Goal: Navigation & Orientation: Understand site structure

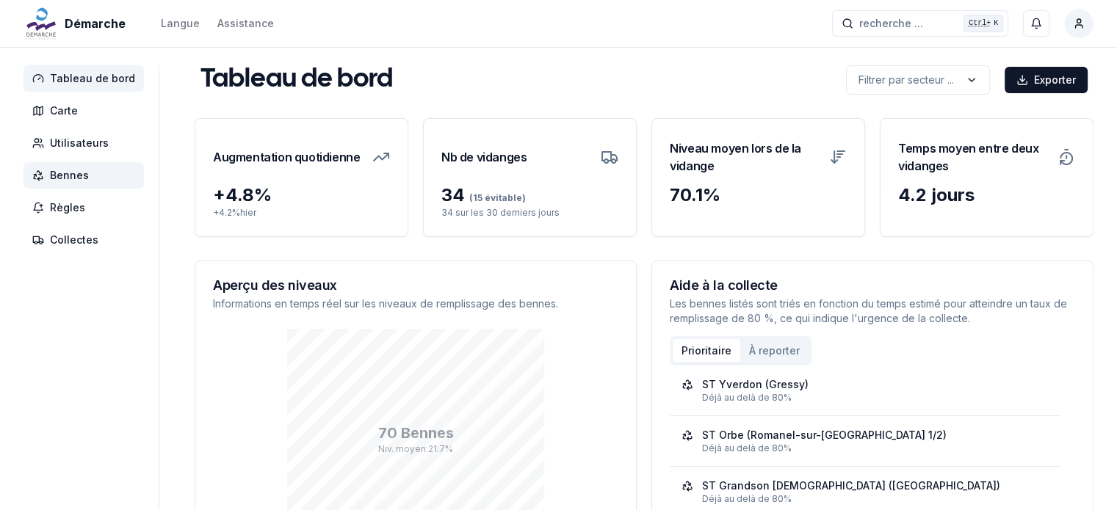
click at [69, 173] on span "Bennes" at bounding box center [69, 175] width 39 height 15
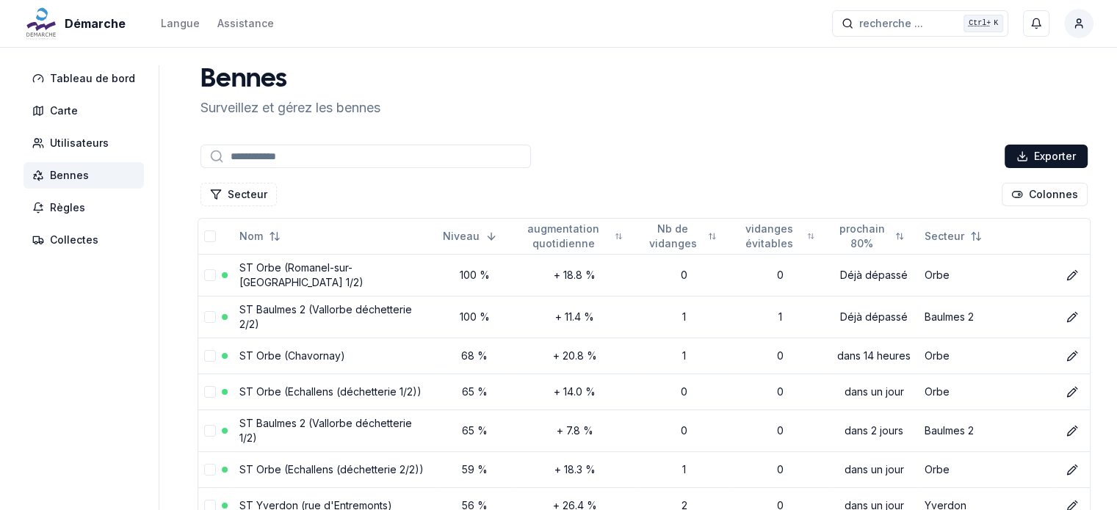
drag, startPoint x: 386, startPoint y: 100, endPoint x: 533, endPoint y: 114, distance: 148.2
click at [72, 243] on span "Collectes" at bounding box center [74, 240] width 48 height 15
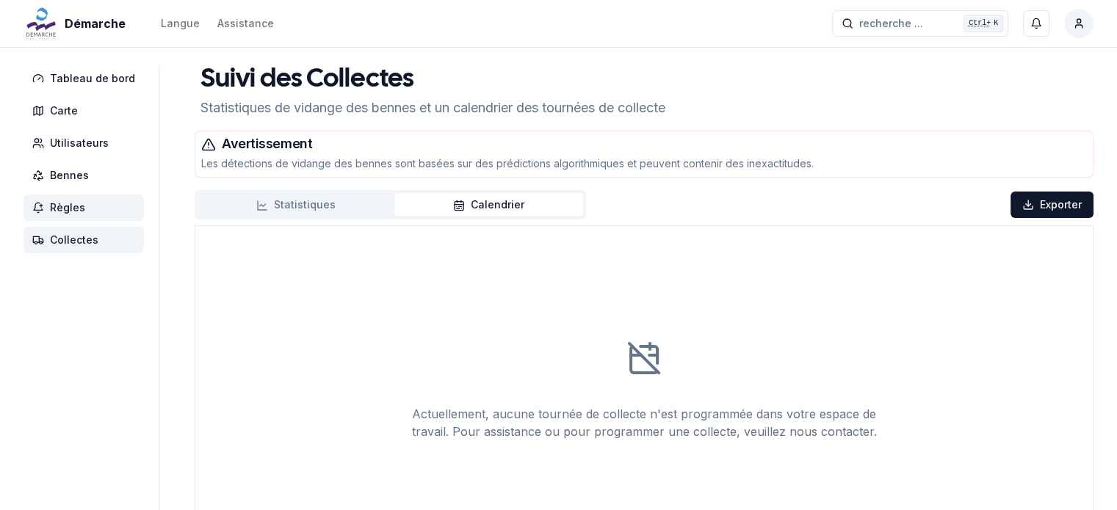
click at [73, 208] on span "Règles" at bounding box center [67, 207] width 35 height 15
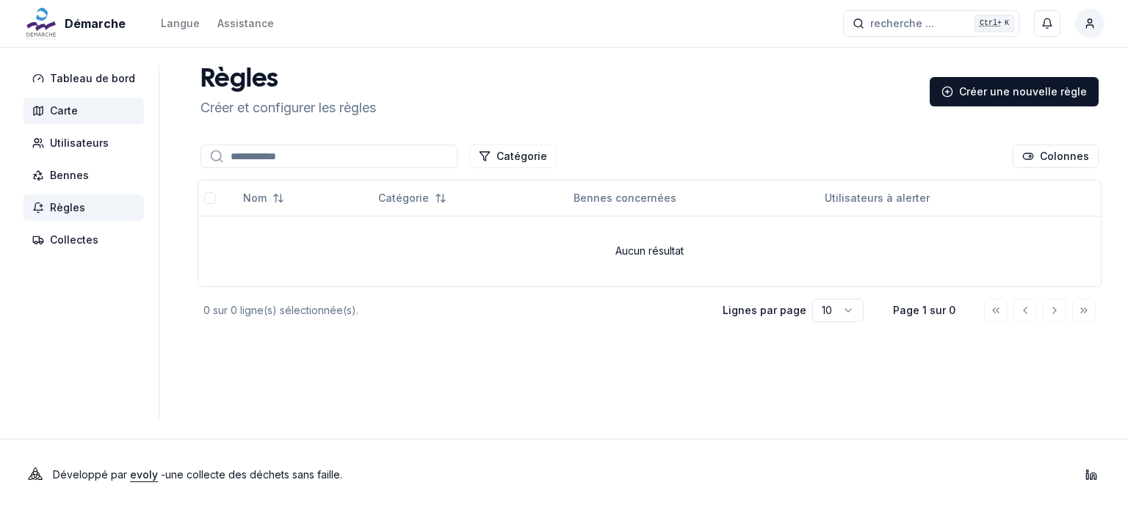
click at [63, 111] on span "Carte" at bounding box center [64, 111] width 28 height 15
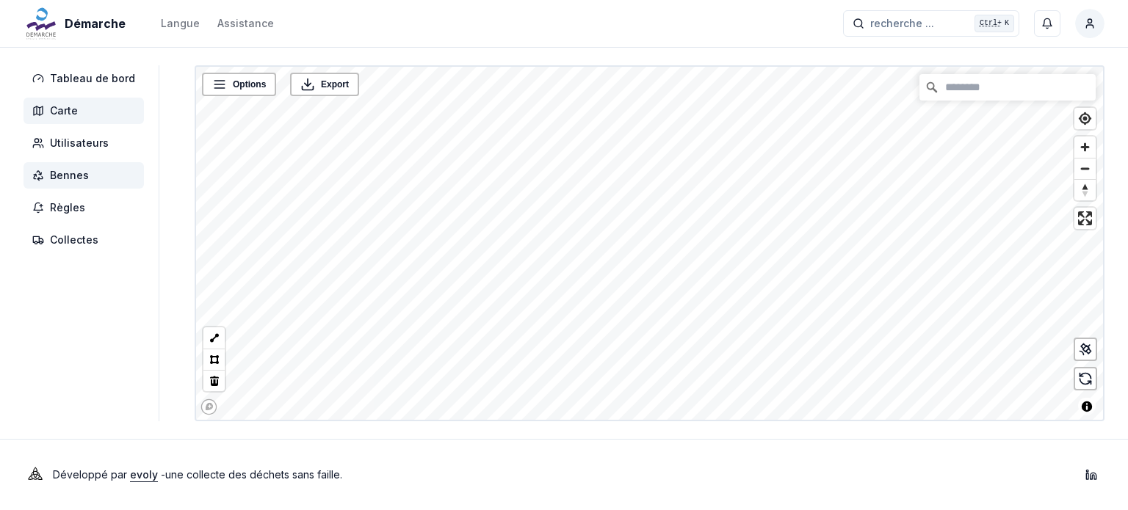
click at [77, 181] on span "Bennes" at bounding box center [69, 175] width 39 height 15
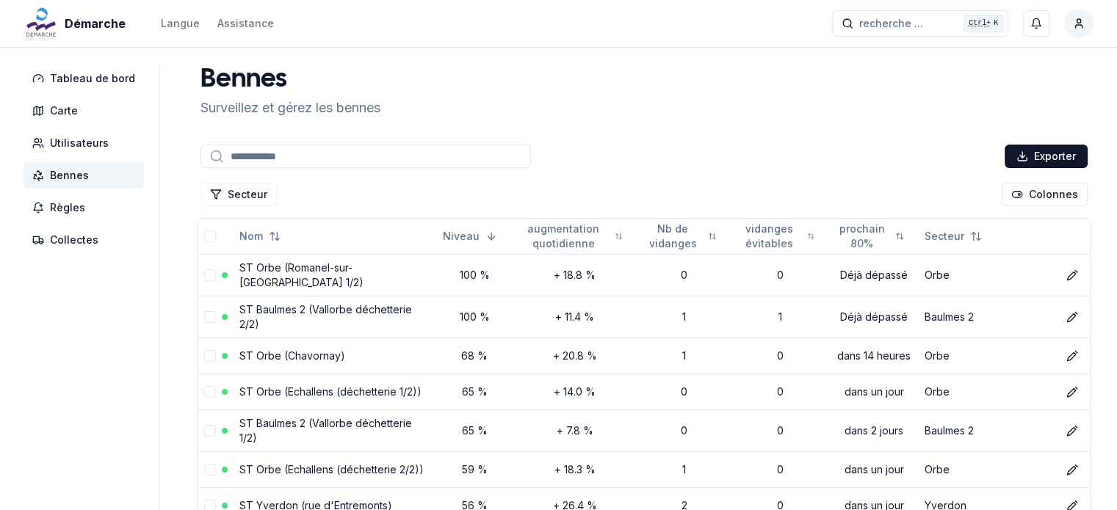
click at [283, 153] on input at bounding box center [365, 156] width 330 height 23
click at [232, 190] on button "Secteur" at bounding box center [238, 194] width 76 height 23
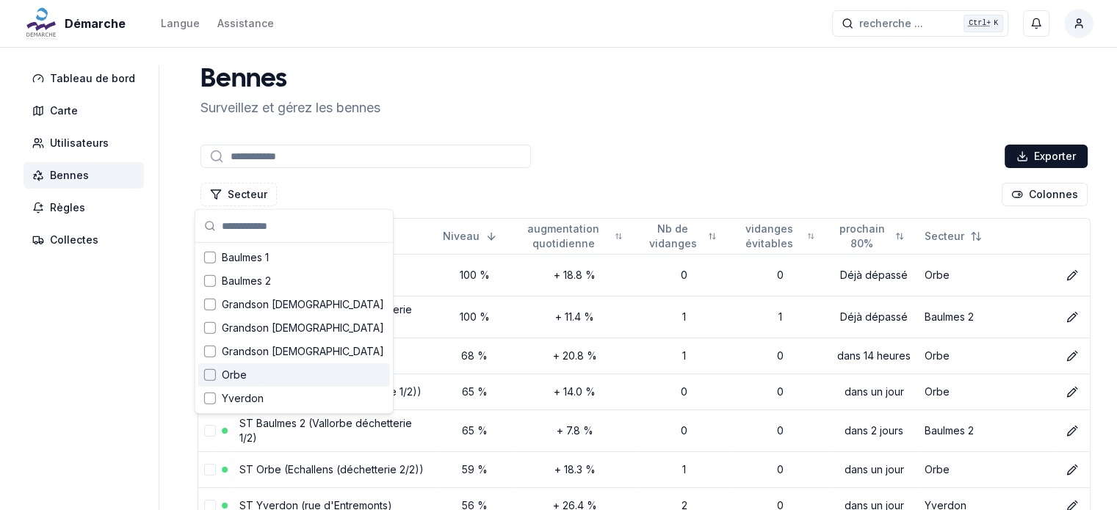
click at [211, 378] on div "Suggestions" at bounding box center [210, 375] width 12 height 12
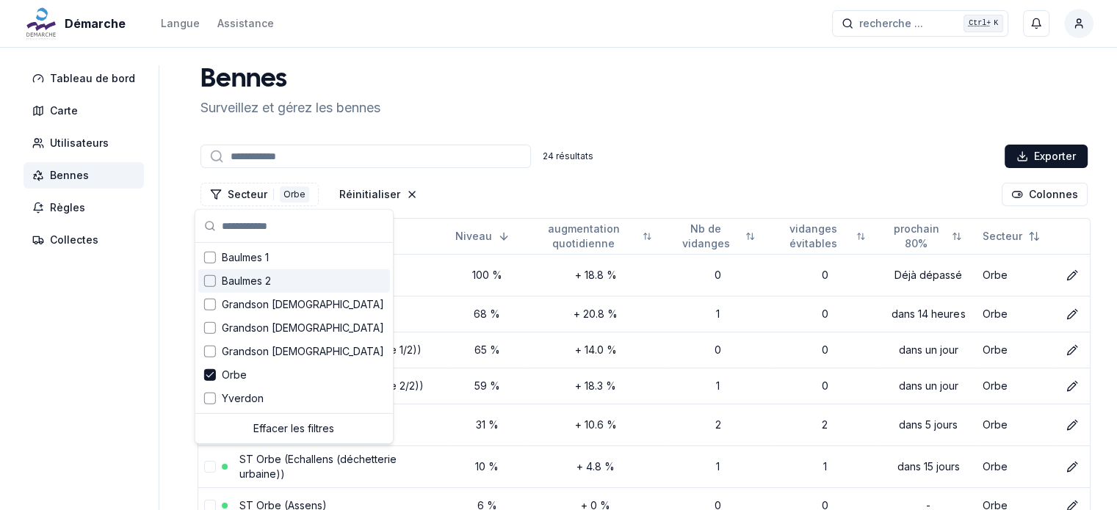
click at [464, 170] on div "24 résultats Exporter" at bounding box center [644, 156] width 893 height 29
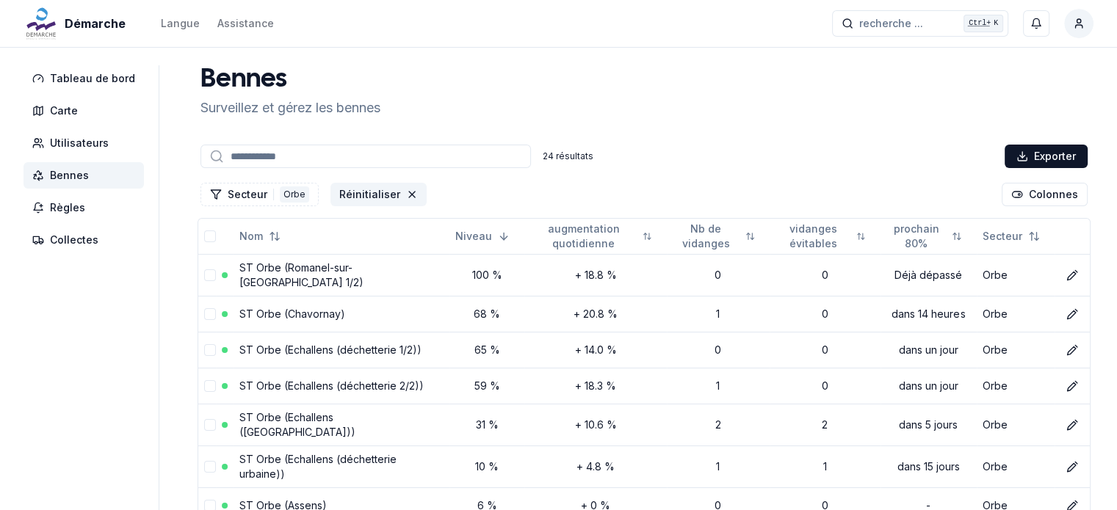
click at [406, 190] on icon "Réinitialiser les filtres" at bounding box center [412, 195] width 12 height 12
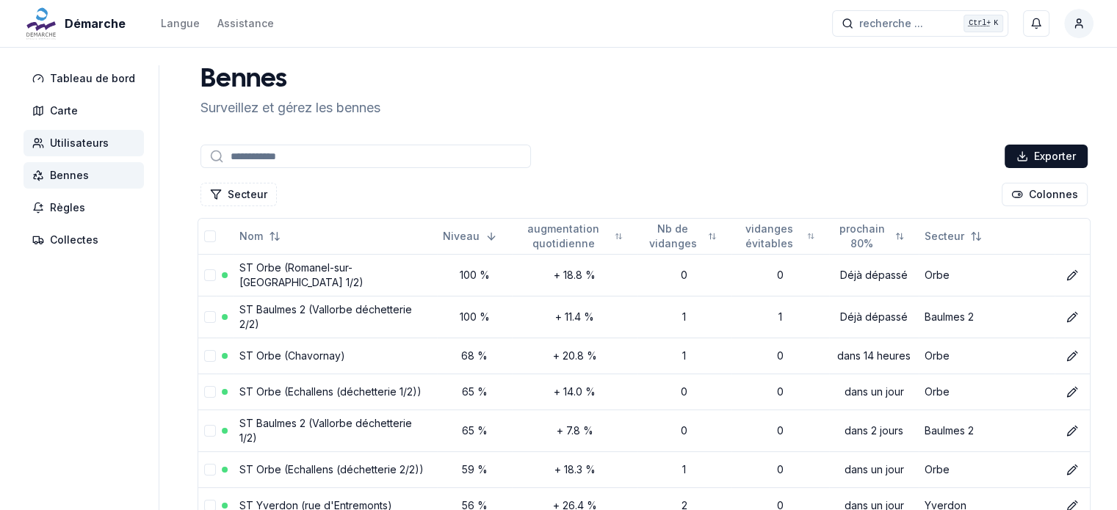
click at [70, 143] on span "Utilisateurs" at bounding box center [79, 143] width 59 height 15
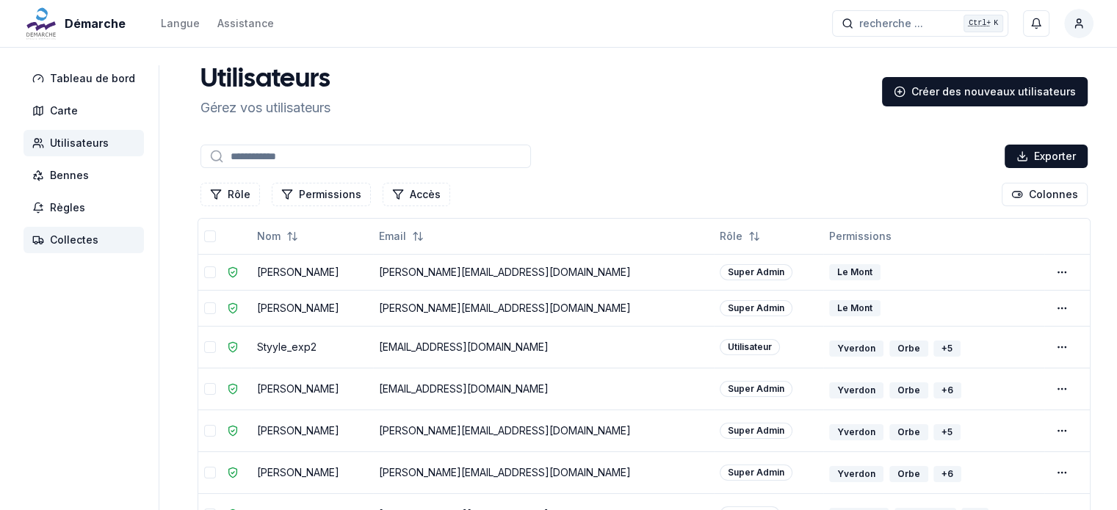
click at [76, 242] on span "Collectes" at bounding box center [74, 240] width 48 height 15
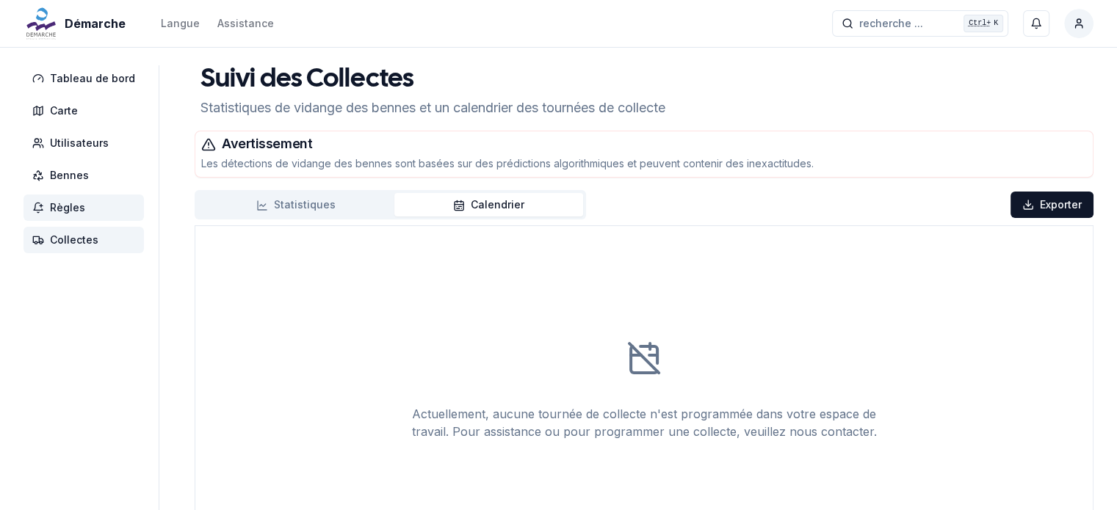
click at [62, 209] on span "Règles" at bounding box center [67, 207] width 35 height 15
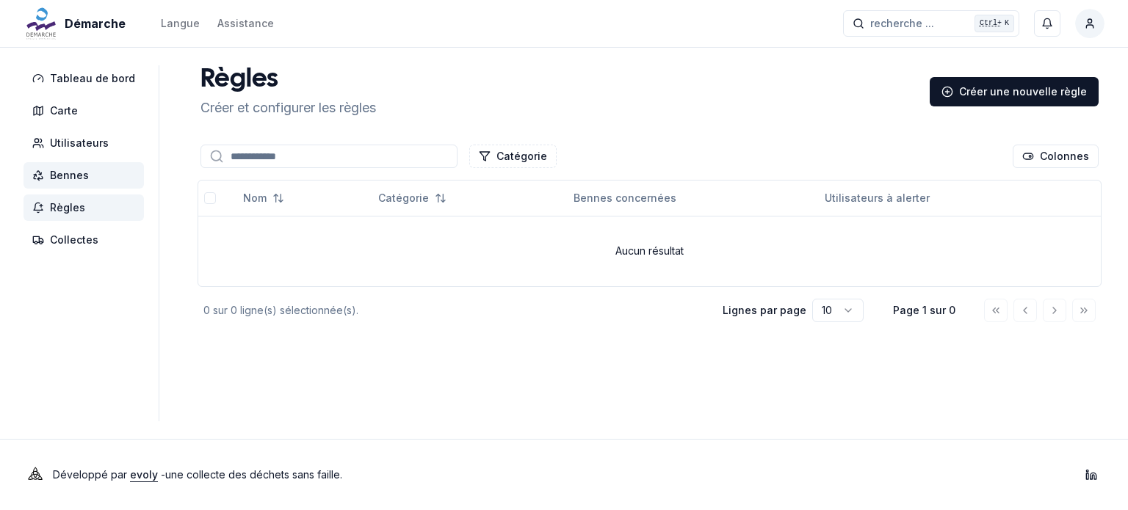
click at [79, 175] on span "Bennes" at bounding box center [69, 175] width 39 height 15
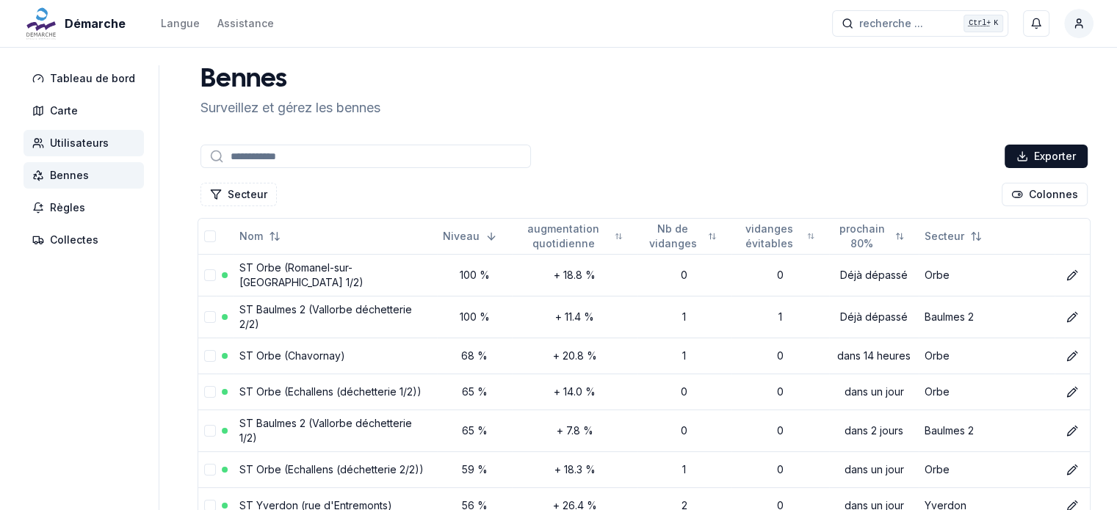
click at [66, 137] on span "Utilisateurs" at bounding box center [79, 143] width 59 height 15
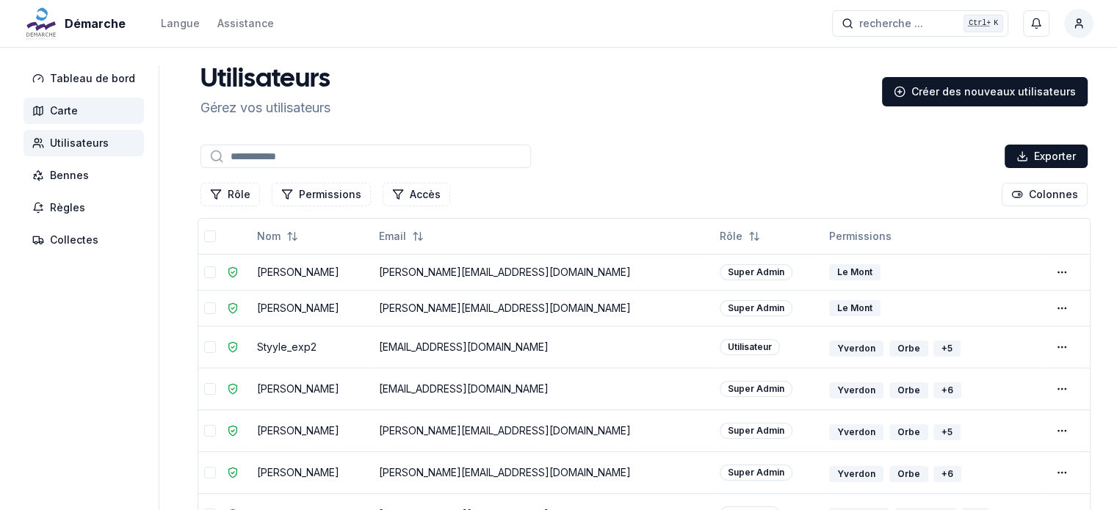
click at [71, 115] on span "Carte" at bounding box center [64, 111] width 28 height 15
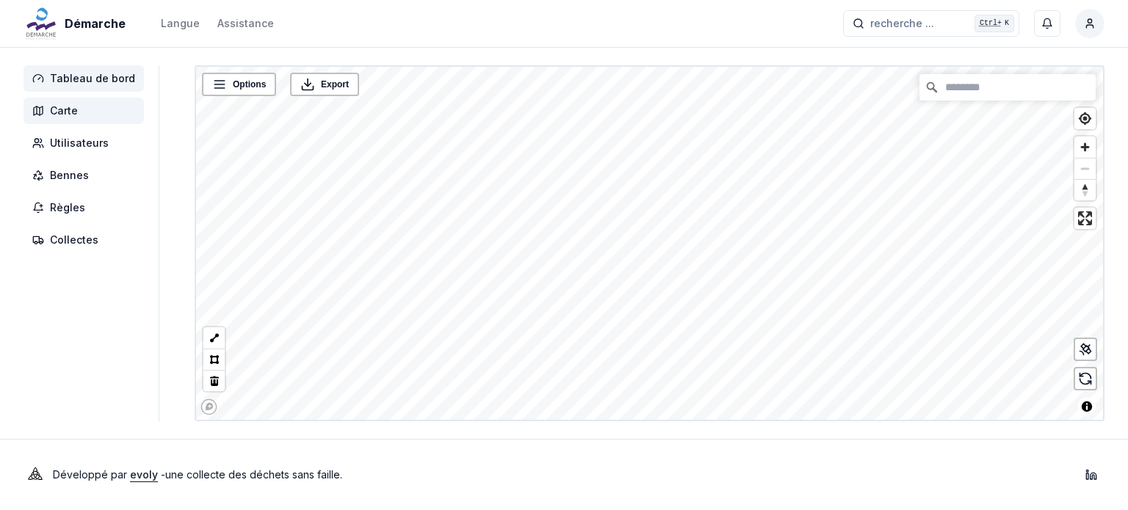
click at [85, 84] on span "Tableau de bord" at bounding box center [92, 78] width 85 height 15
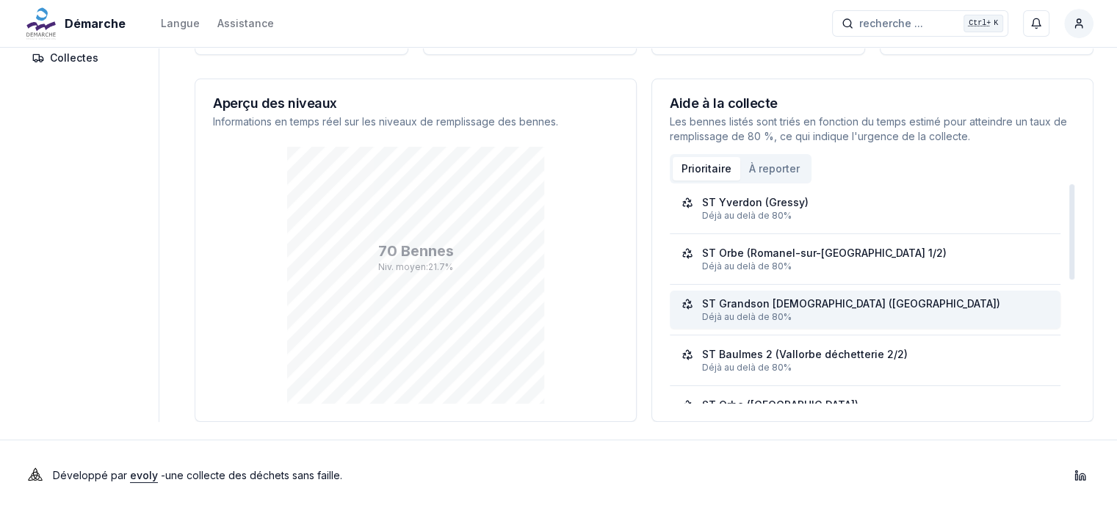
scroll to position [286, 0]
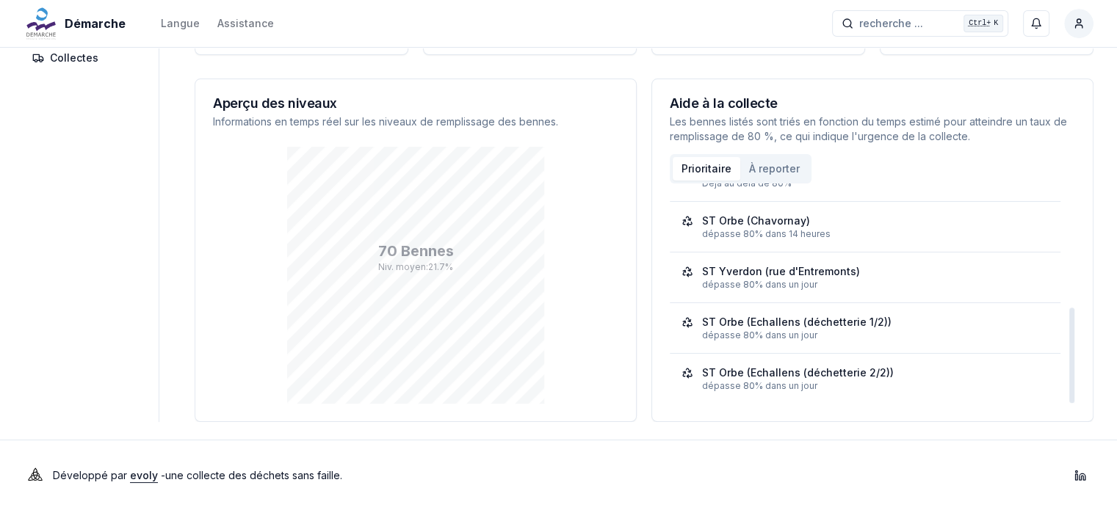
click at [778, 171] on button "À reporter" at bounding box center [774, 168] width 68 height 23
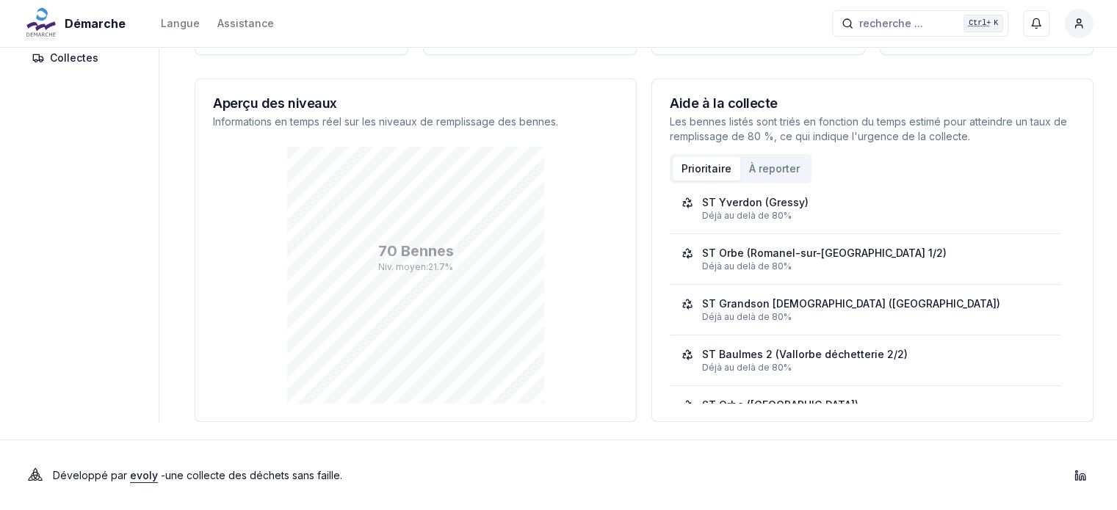
click at [693, 169] on button "Prioritaire" at bounding box center [707, 168] width 68 height 23
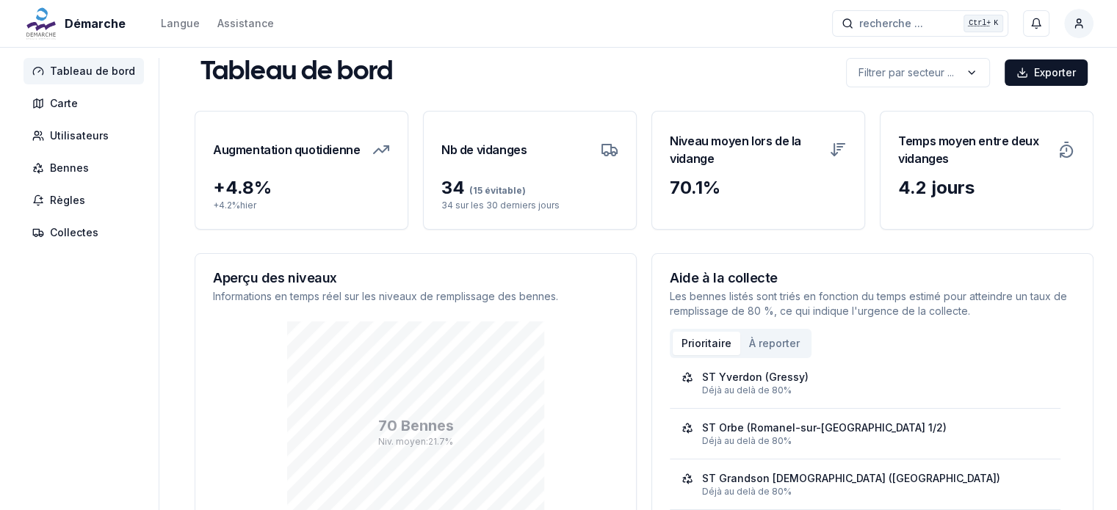
scroll to position [0, 0]
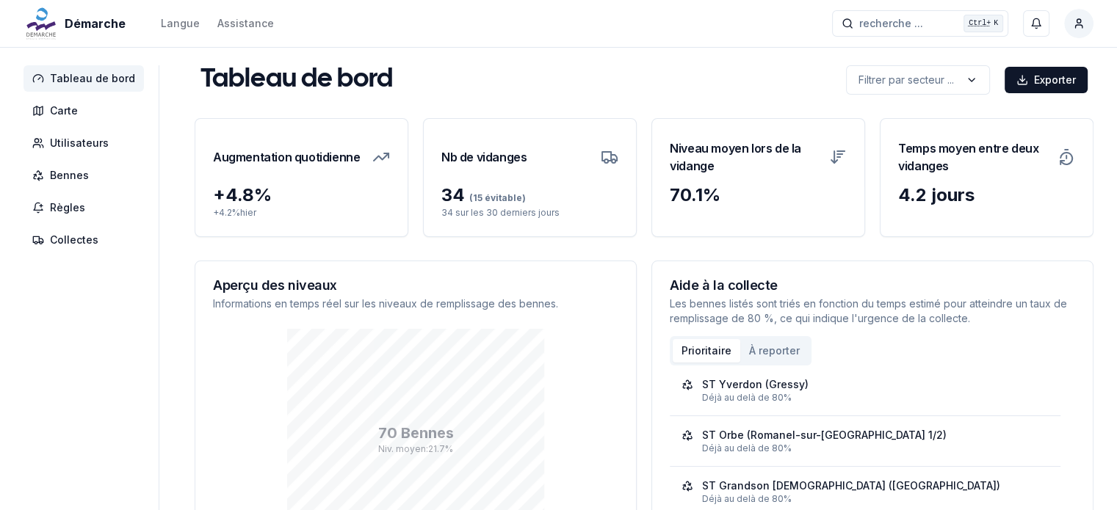
click at [904, 205] on div "4.2 jours" at bounding box center [986, 195] width 177 height 23
click at [876, 79] on html "Démarche Langue Assistance recherche ... recherche ... Ctrl+ K [PERSON_NAME] Ta…" at bounding box center [558, 346] width 1117 height 693
drag, startPoint x: 662, startPoint y: 93, endPoint x: 601, endPoint y: 95, distance: 61.7
click at [662, 93] on html "Démarche Langue Assistance recherche ... recherche ... Ctrl+ K [PERSON_NAME] Ta…" at bounding box center [558, 346] width 1117 height 693
click at [297, 153] on h3 "Augmentation quotidienne" at bounding box center [286, 157] width 147 height 41
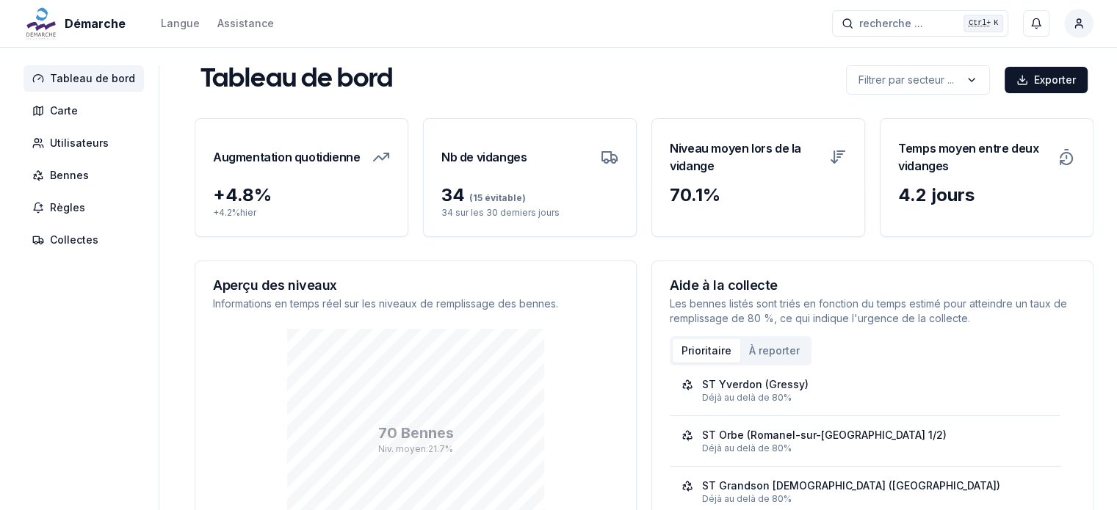
click at [397, 96] on div "Tableau de bord Filtrer par secteur ... Exporter Filtrer par secteur ... Augmen…" at bounding box center [644, 334] width 899 height 539
